Goal: Task Accomplishment & Management: Manage account settings

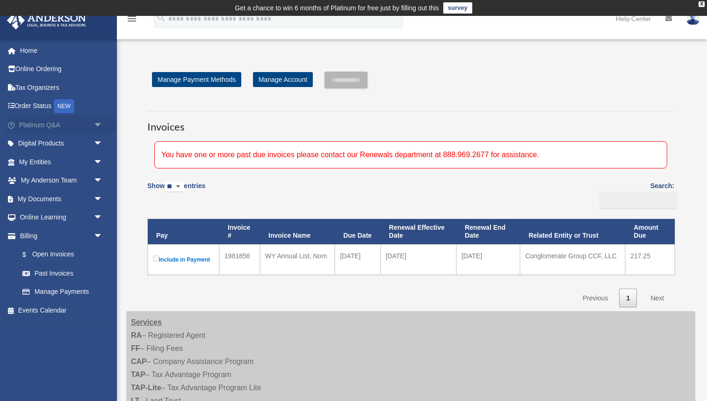
click at [72, 126] on link "Platinum Q&A arrow_drop_down" at bounding box center [62, 125] width 110 height 19
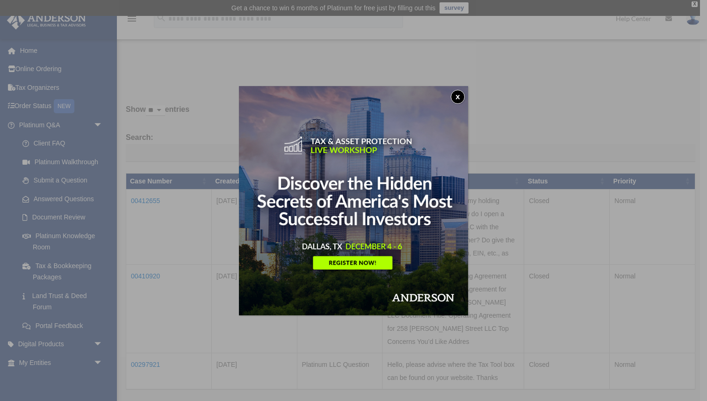
drag, startPoint x: 457, startPoint y: 95, endPoint x: 446, endPoint y: 98, distance: 11.1
click at [457, 94] on button "x" at bounding box center [458, 97] width 14 height 14
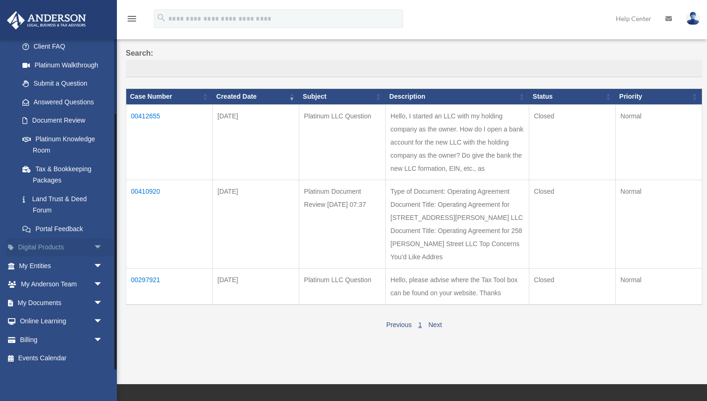
scroll to position [91, 0]
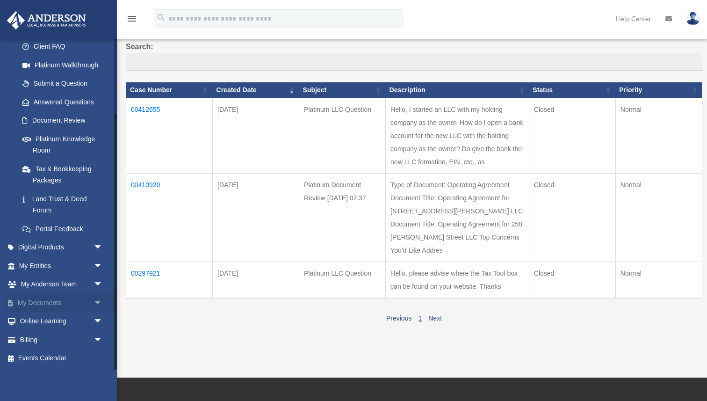
click at [56, 301] on link "My Documents arrow_drop_down" at bounding box center [62, 302] width 110 height 19
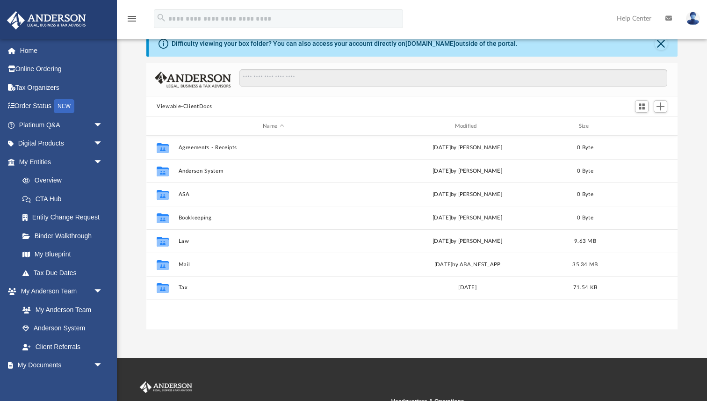
click at [697, 16] on img at bounding box center [693, 19] width 14 height 14
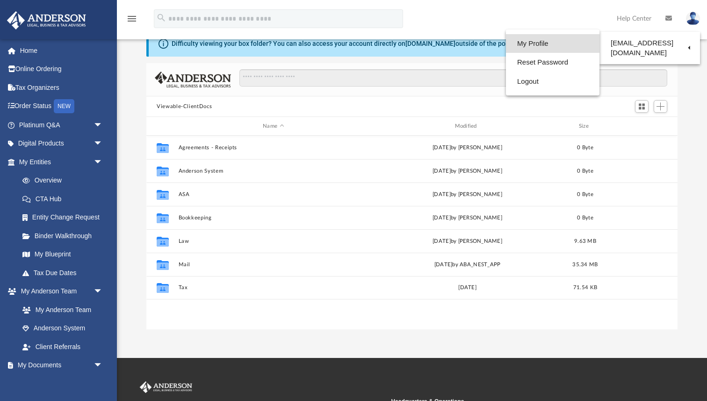
click at [519, 42] on link "My Profile" at bounding box center [553, 43] width 94 height 19
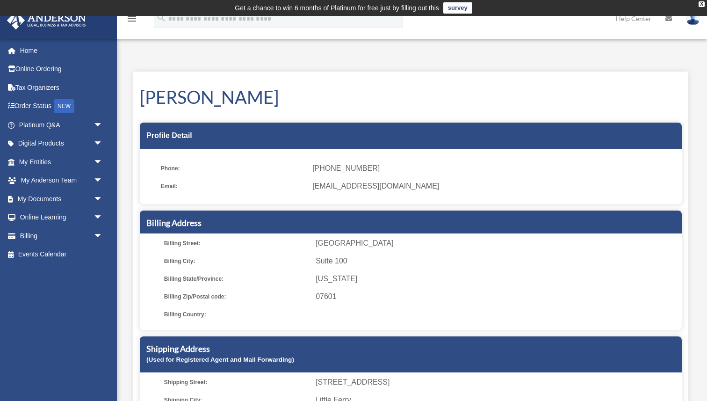
click at [369, 174] on span "[PHONE_NUMBER]" at bounding box center [493, 168] width 363 height 13
click at [354, 168] on span "[PHONE_NUMBER]" at bounding box center [493, 168] width 363 height 13
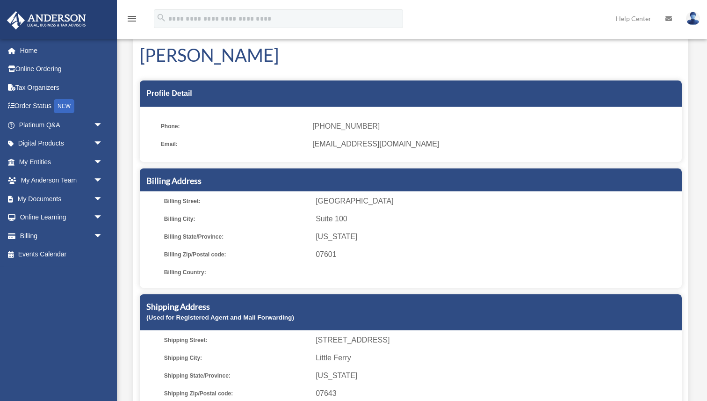
scroll to position [39, 0]
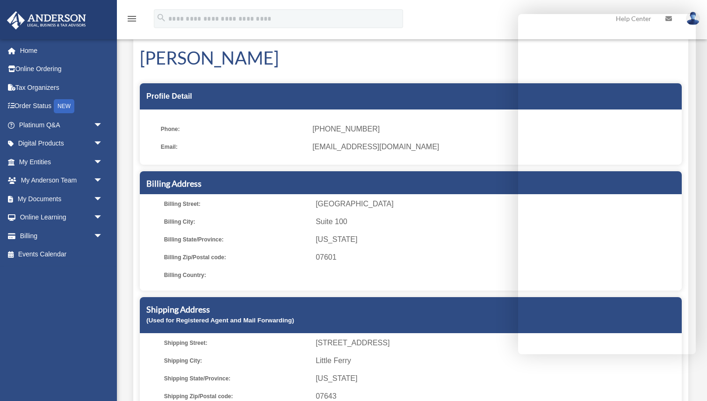
click at [485, 22] on div "menu search Site Menu add cmccoy@duirconsulting.com My Profile Reset Password L…" at bounding box center [353, 23] width 693 height 32
click at [445, 25] on div "menu search Site Menu add cmccoy@duirconsulting.com My Profile Reset Password L…" at bounding box center [353, 23] width 693 height 32
click at [35, 49] on link "Home" at bounding box center [62, 50] width 110 height 19
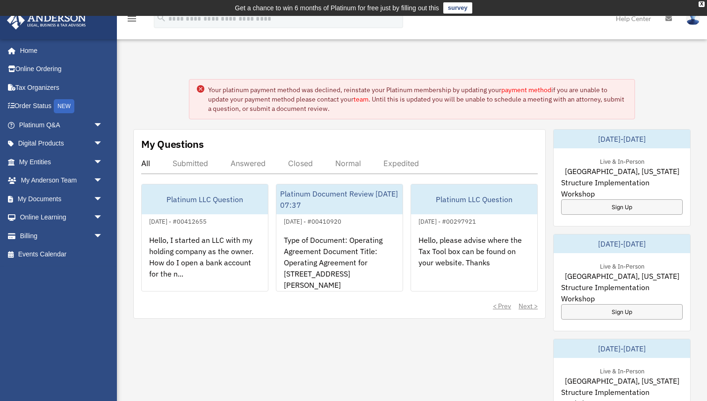
click at [537, 91] on link "payment method" at bounding box center [526, 90] width 50 height 8
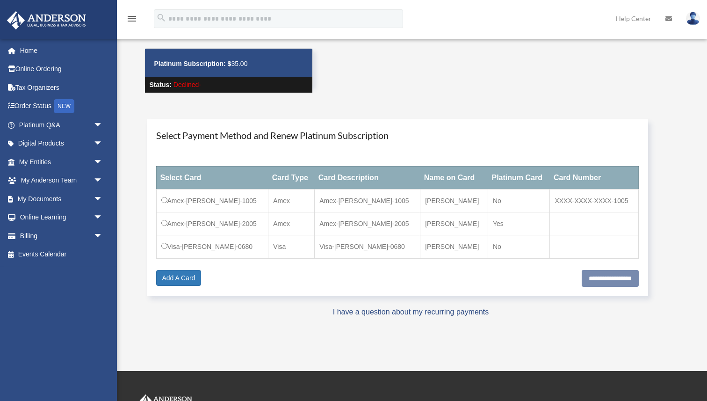
scroll to position [51, 0]
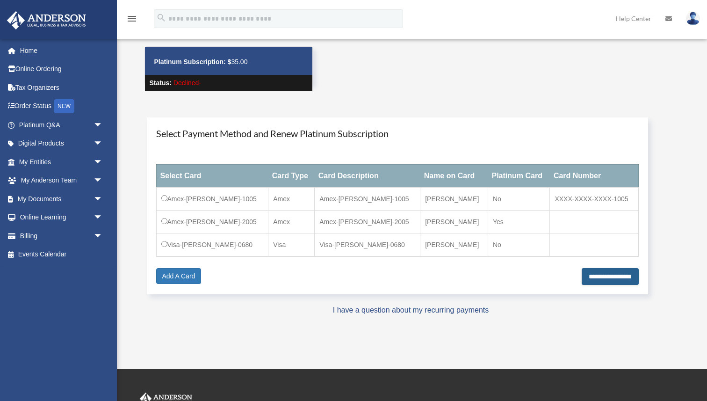
click at [601, 282] on input "**********" at bounding box center [610, 276] width 57 height 17
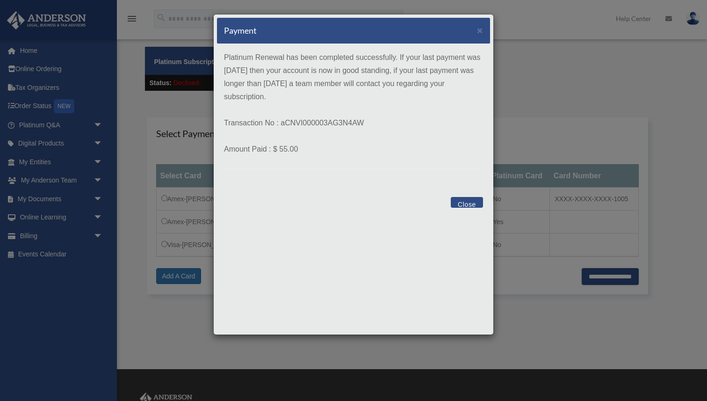
click at [469, 203] on button "Close" at bounding box center [467, 202] width 32 height 11
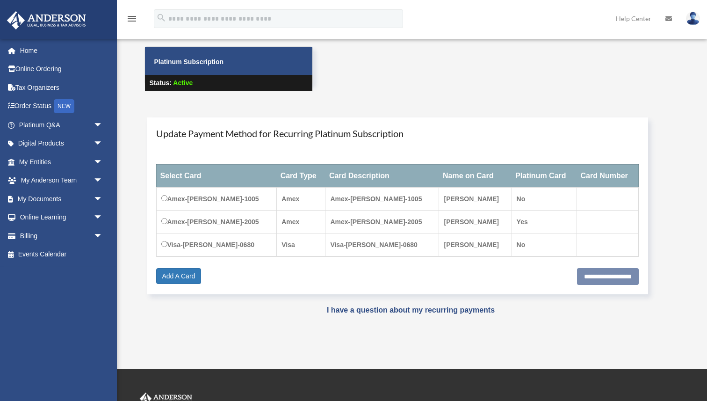
click at [29, 50] on link "Home" at bounding box center [62, 50] width 110 height 19
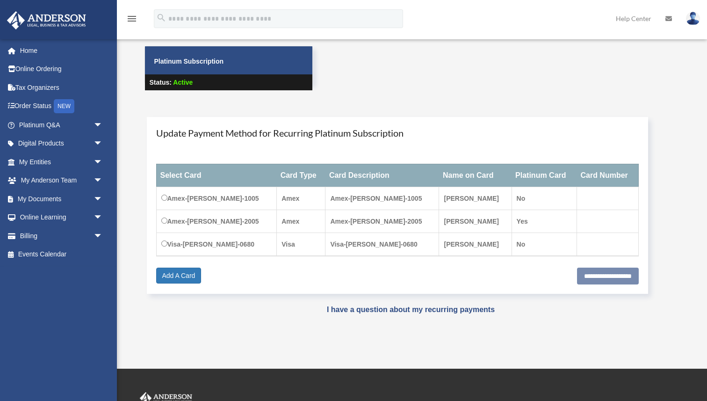
scroll to position [51, 0]
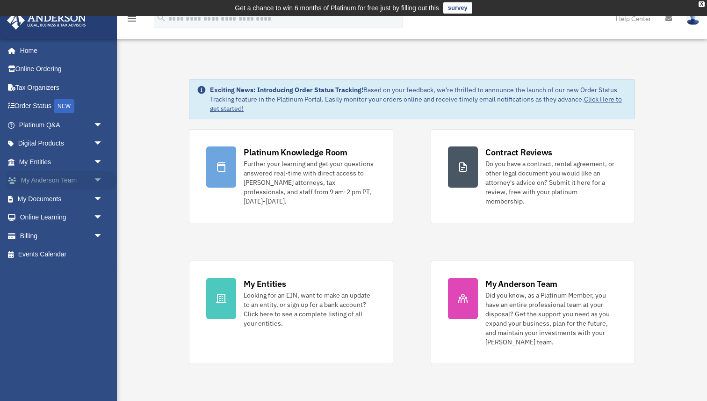
click at [57, 181] on link "My Anderson Team arrow_drop_down" at bounding box center [62, 180] width 110 height 19
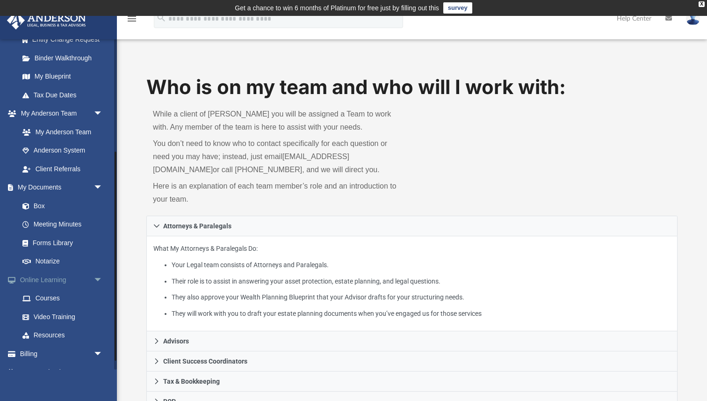
scroll to position [192, 0]
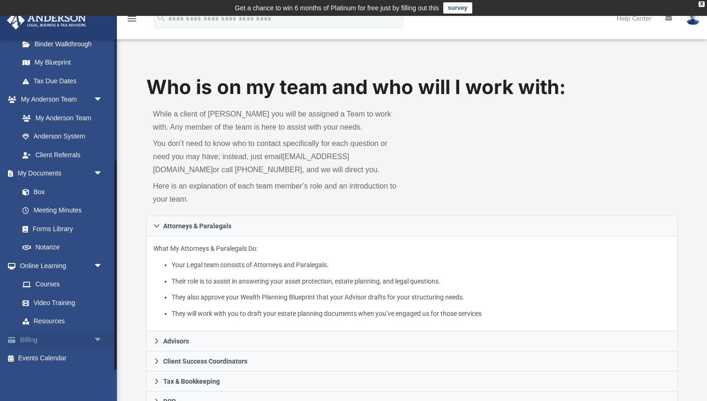
click at [53, 335] on link "Billing arrow_drop_down" at bounding box center [62, 339] width 110 height 19
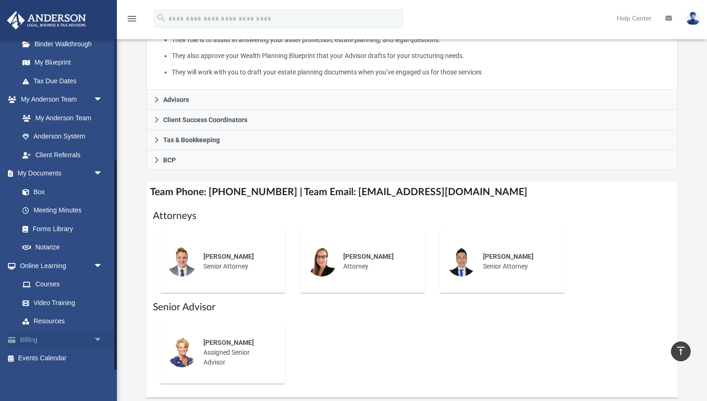
scroll to position [279, 0]
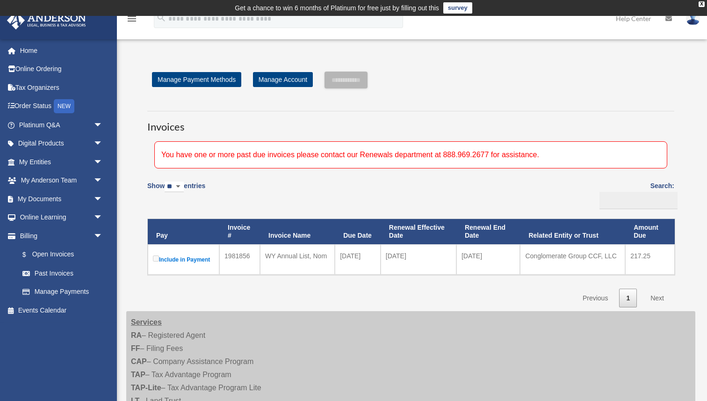
click at [181, 259] on label "Include in Payment" at bounding box center [183, 259] width 61 height 12
click at [558, 253] on td "Conglomerate Group CCF, LLC" at bounding box center [572, 259] width 105 height 30
click at [482, 258] on td "[DATE]" at bounding box center [488, 259] width 64 height 30
click at [406, 259] on td "[DATE]" at bounding box center [419, 259] width 76 height 30
click at [341, 258] on td "2025-02-07" at bounding box center [358, 259] width 46 height 30
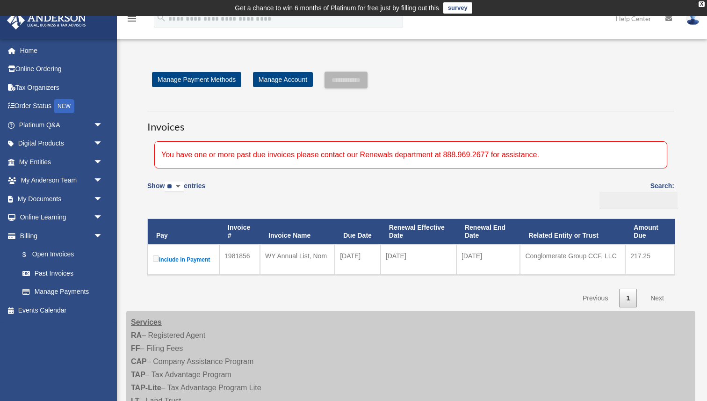
click at [307, 258] on div "WY Annual List, Nom" at bounding box center [297, 255] width 65 height 13
click at [40, 51] on link "Home" at bounding box center [62, 50] width 110 height 19
